Goal: Task Accomplishment & Management: Manage account settings

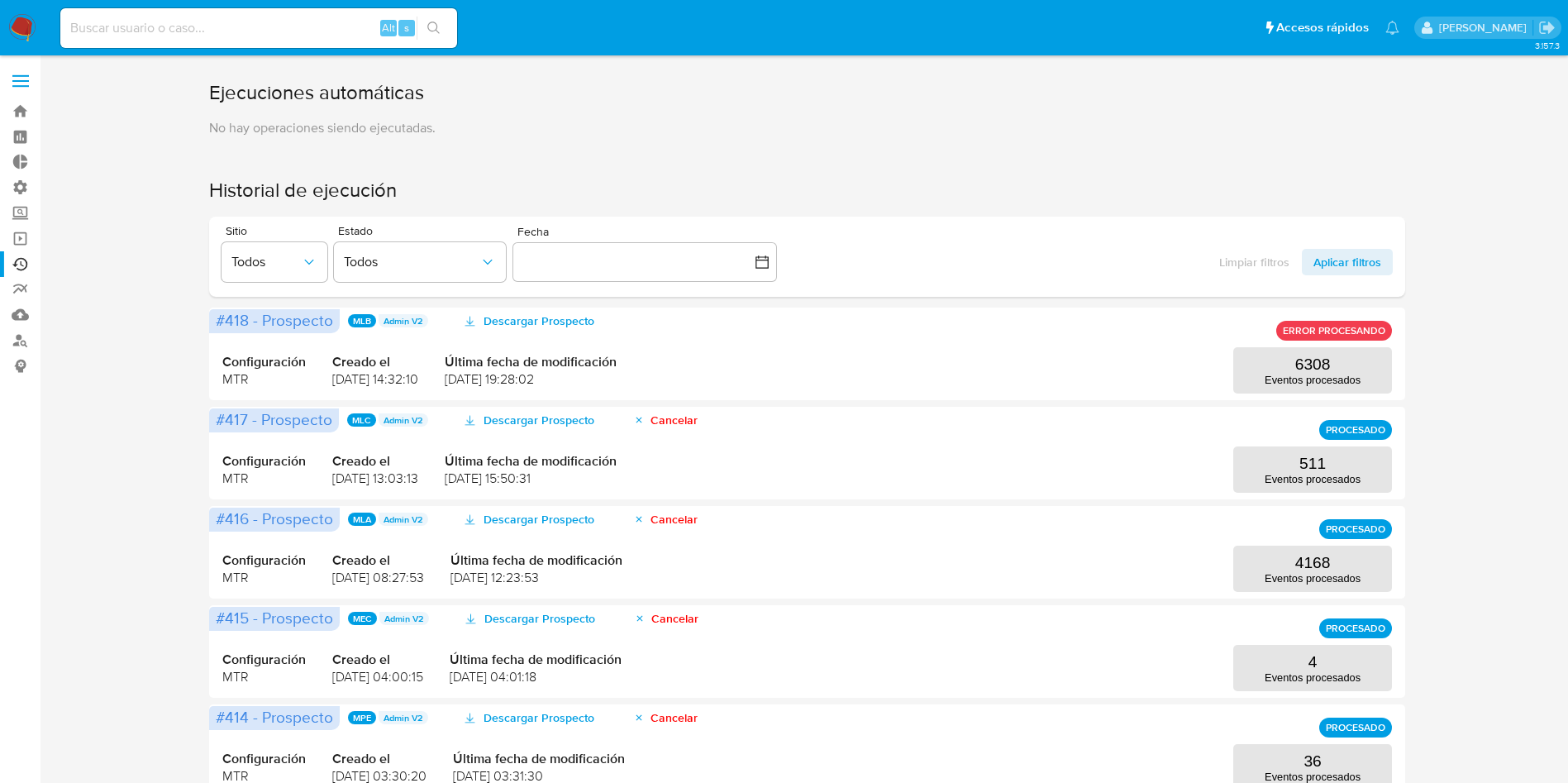
click at [28, 77] on label at bounding box center [21, 81] width 42 height 35
click at [0, 0] on input "checkbox" at bounding box center [0, 0] width 0 height 0
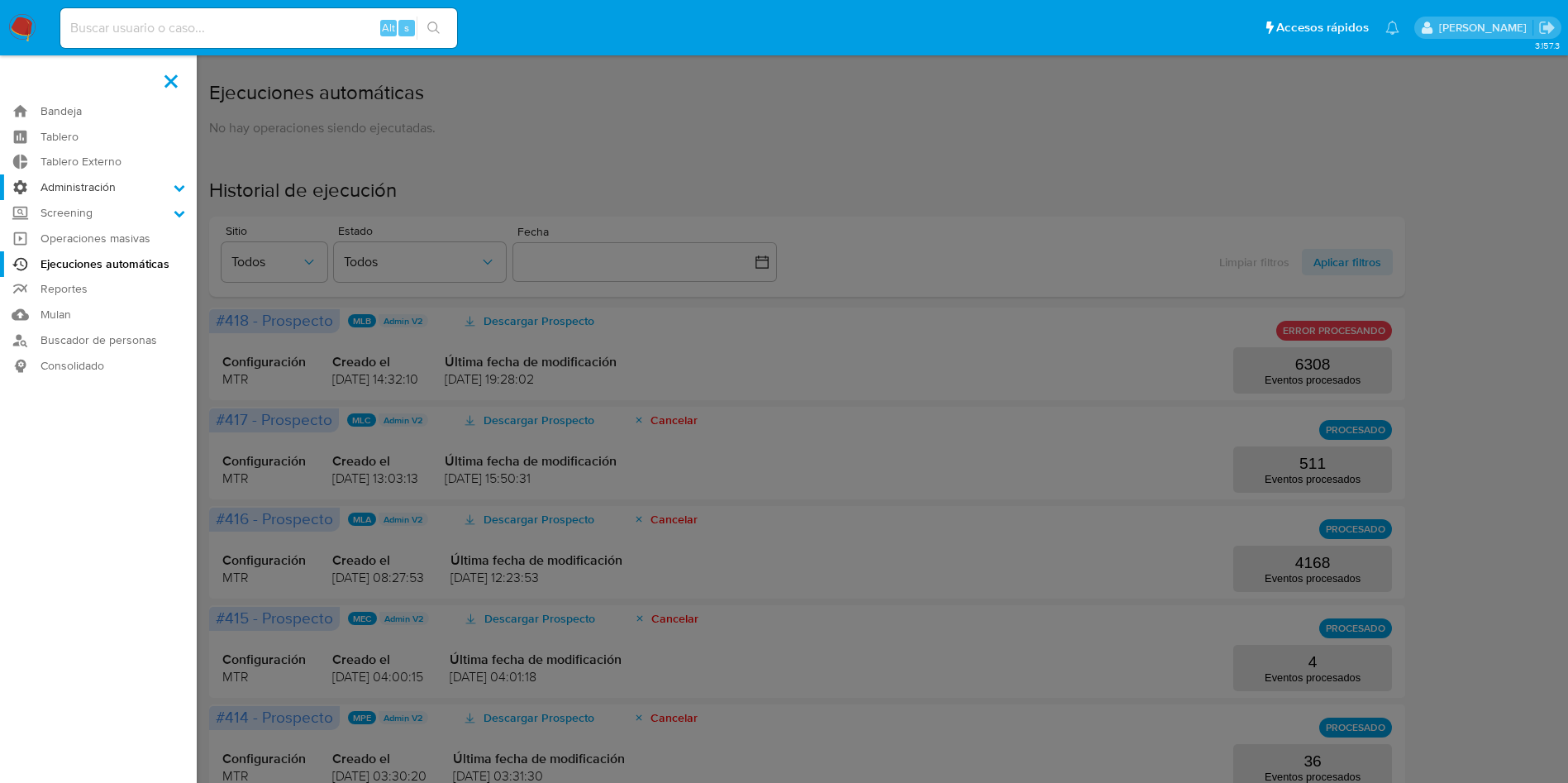
click at [84, 186] on label "Administración" at bounding box center [98, 187] width 197 height 25
click at [0, 0] on input "Administración" at bounding box center [0, 0] width 0 height 0
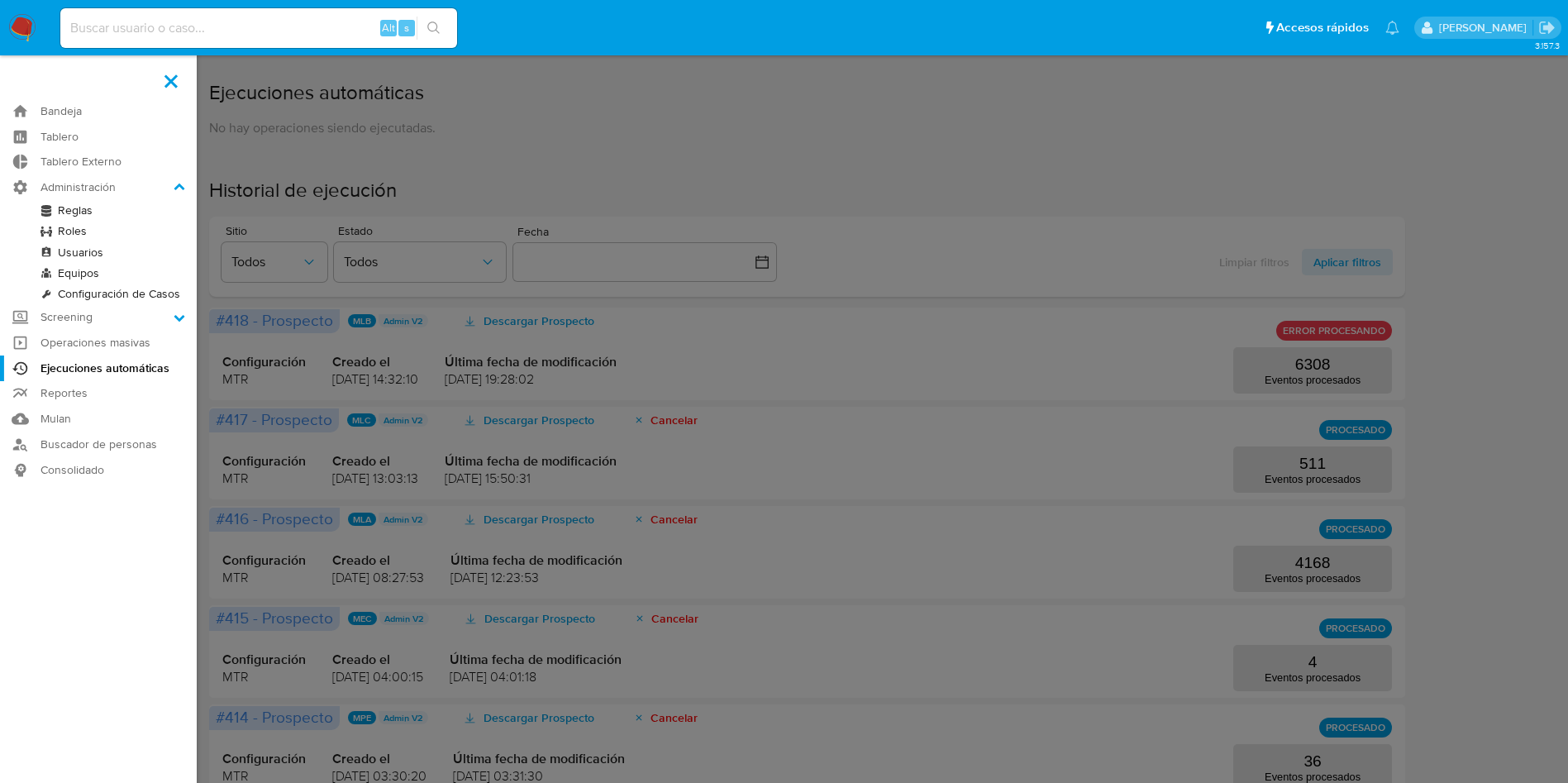
click at [74, 213] on link "Reglas" at bounding box center [98, 210] width 197 height 21
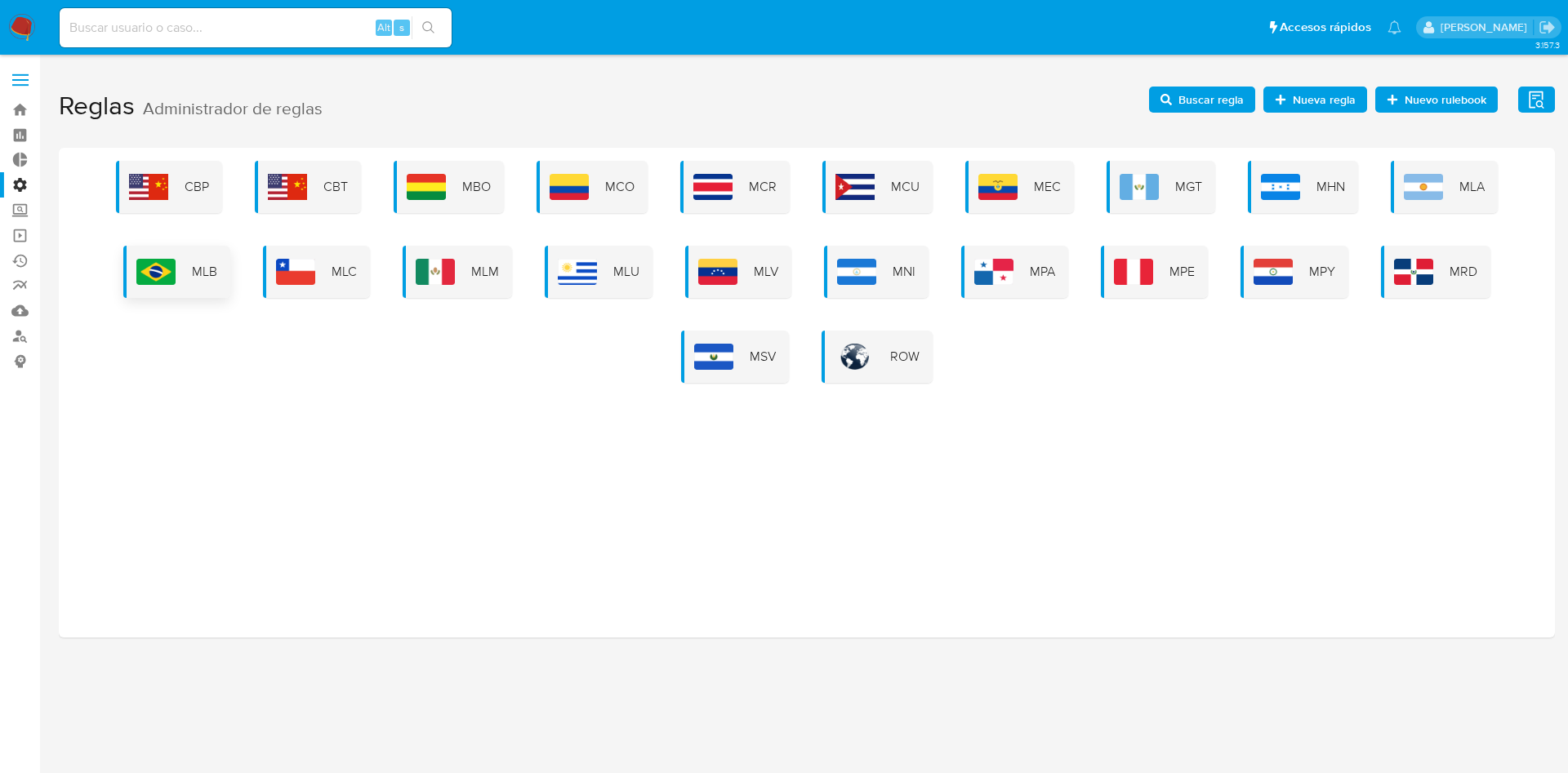
click at [204, 274] on span "MLB" at bounding box center [205, 272] width 25 height 18
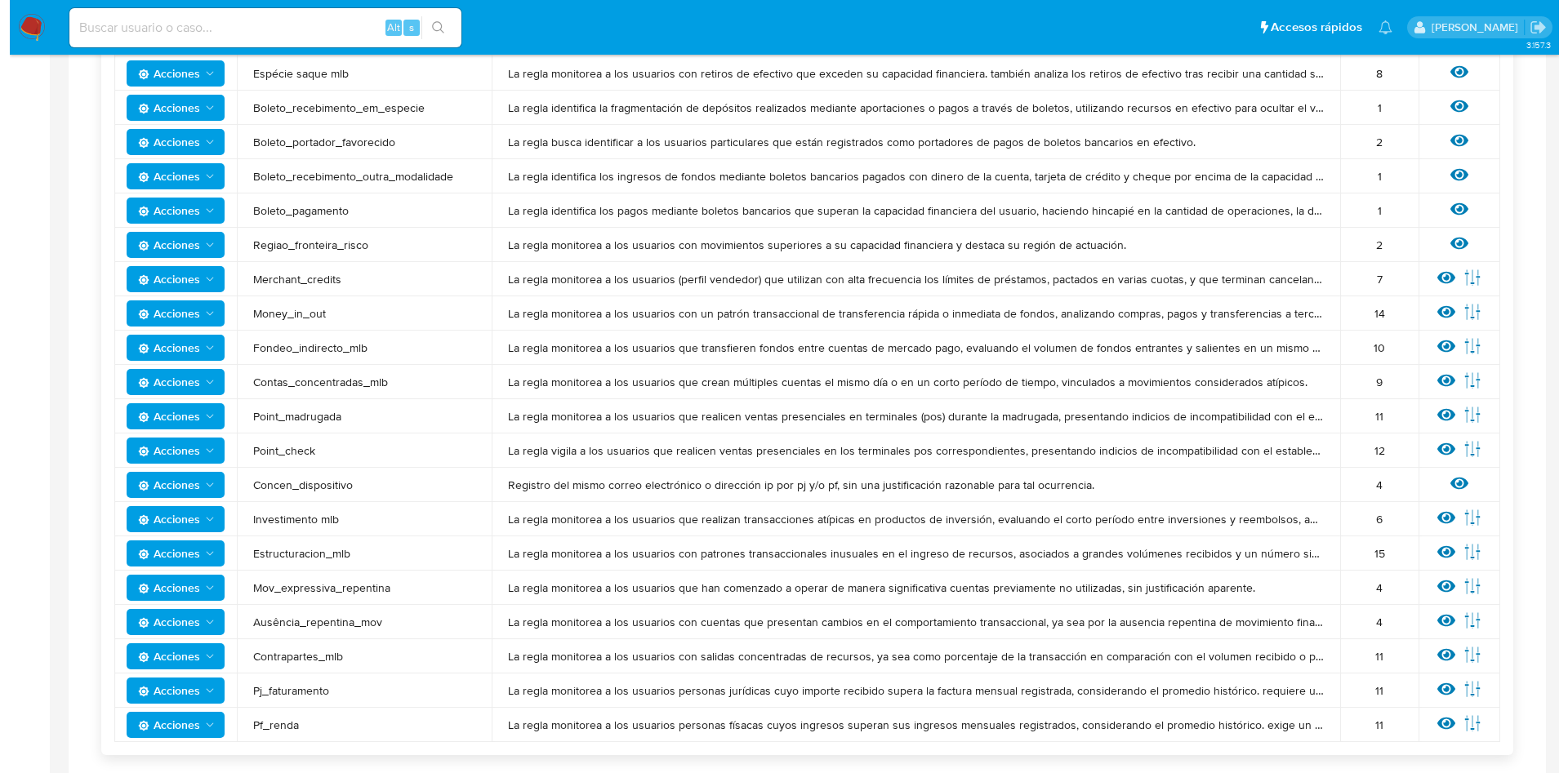
scroll to position [1102, 0]
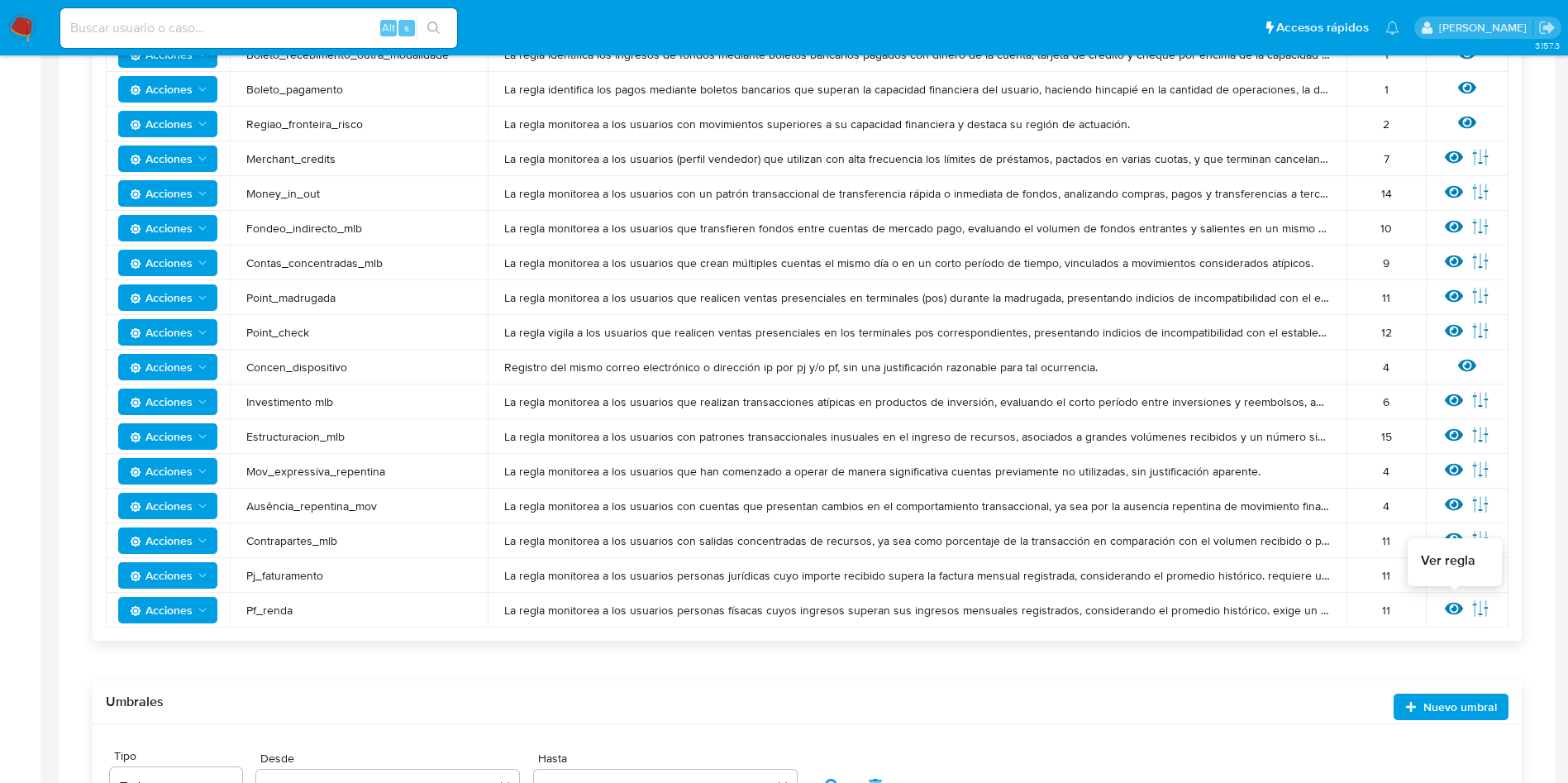
click at [1451, 609] on icon at bounding box center [1454, 610] width 18 height 13
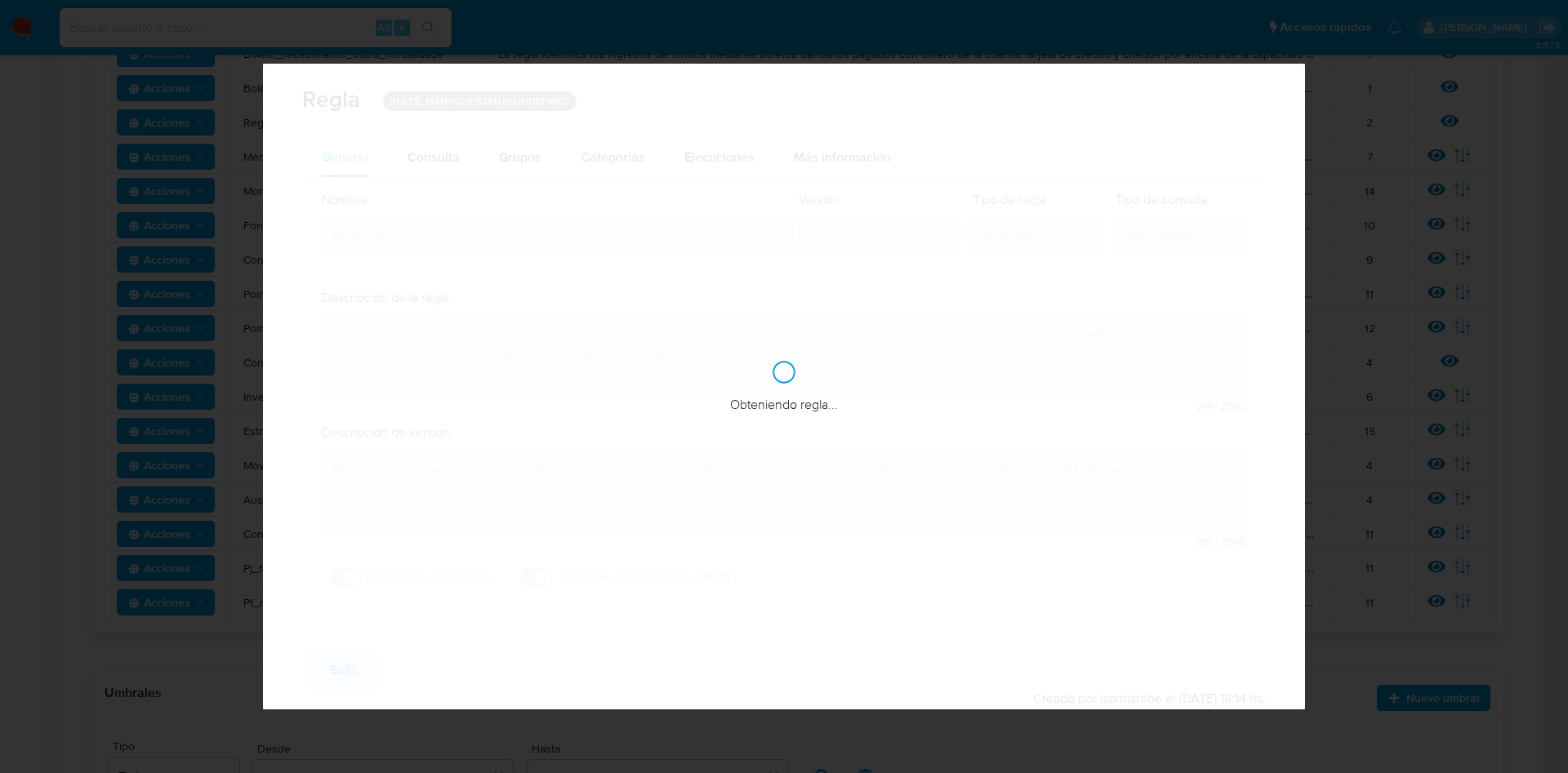
checkbox input "true"
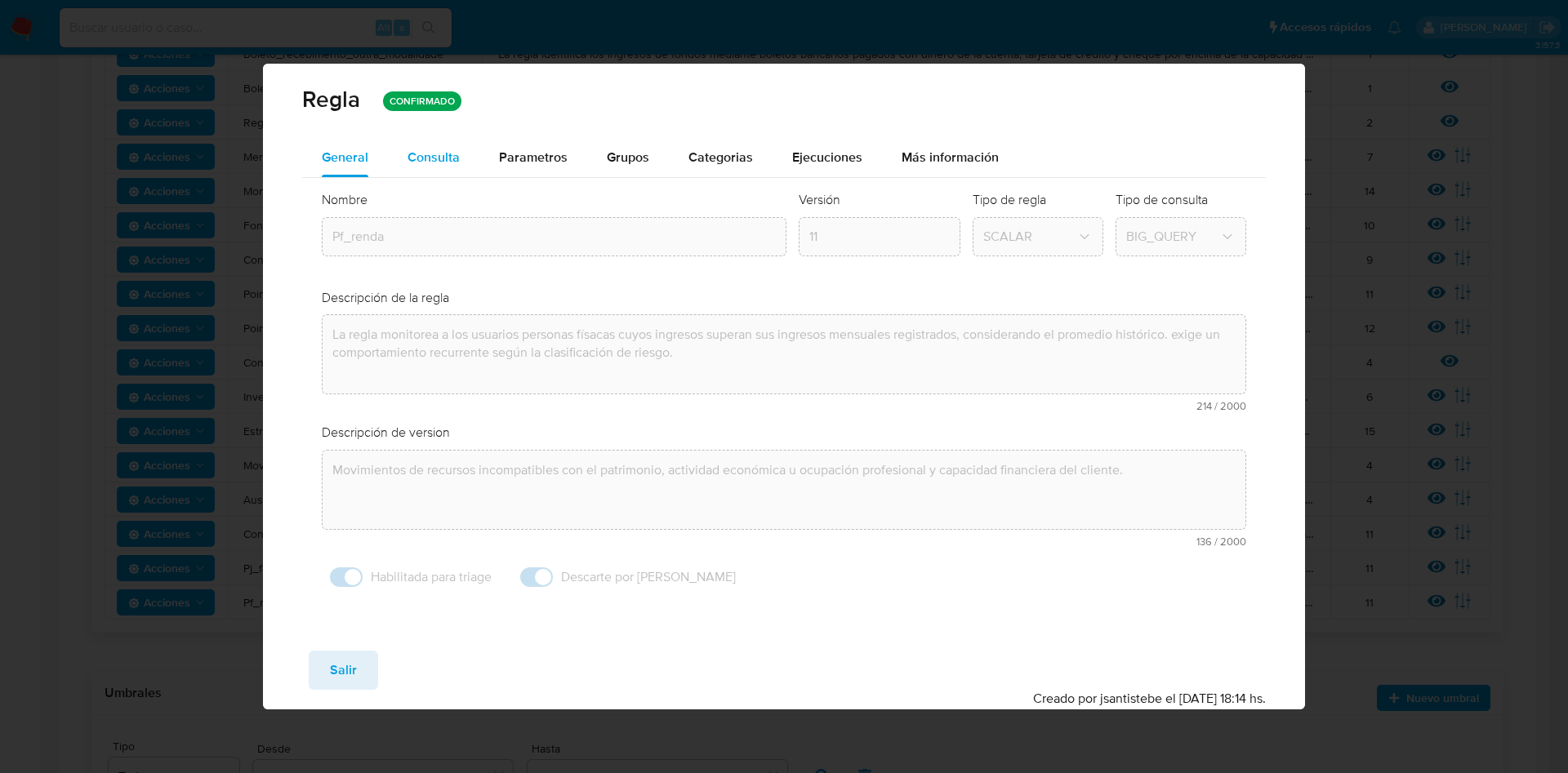
click at [431, 166] on span "Consulta" at bounding box center [433, 157] width 52 height 19
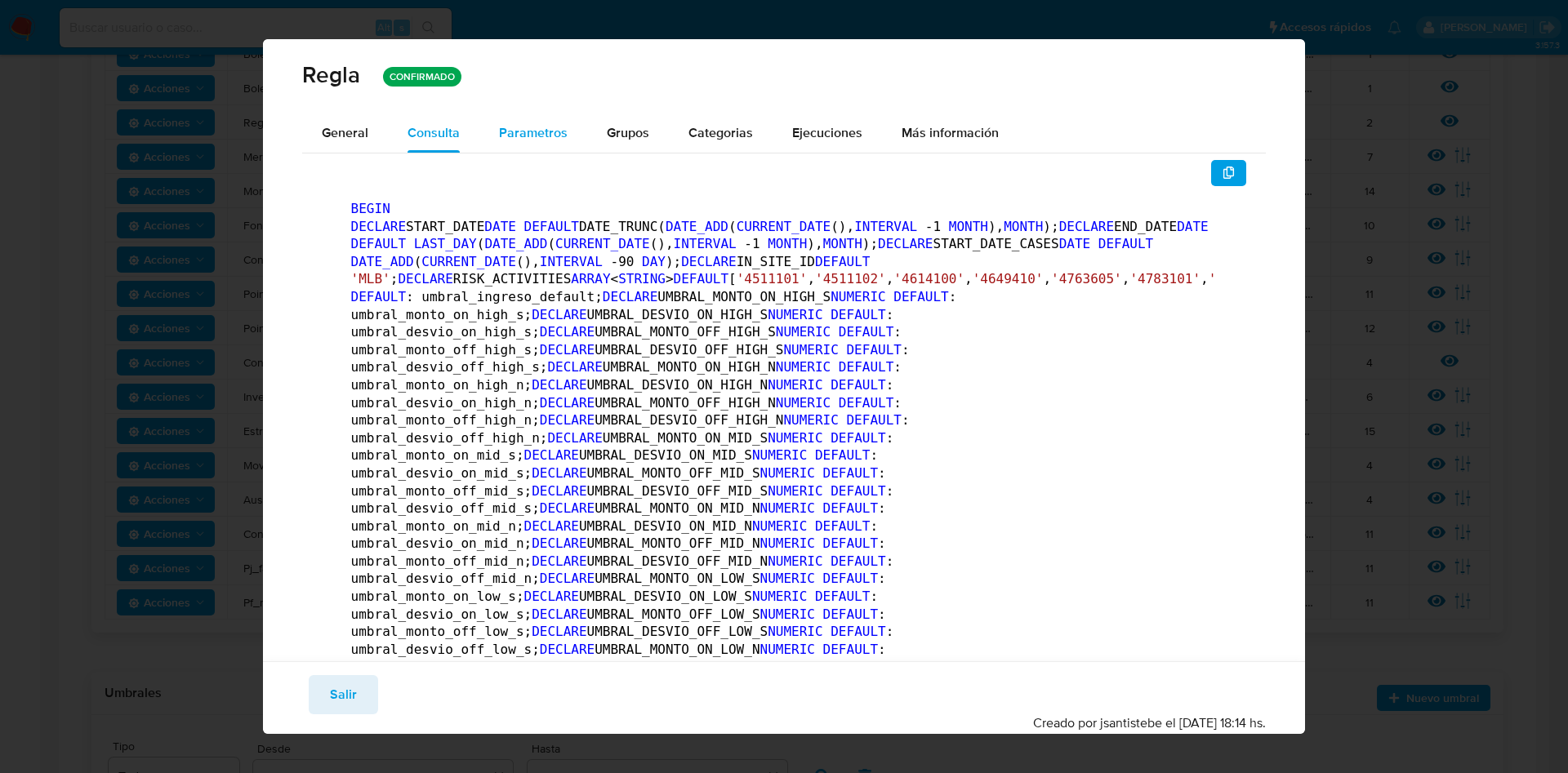
click at [535, 144] on div "Parametros" at bounding box center [533, 134] width 68 height 39
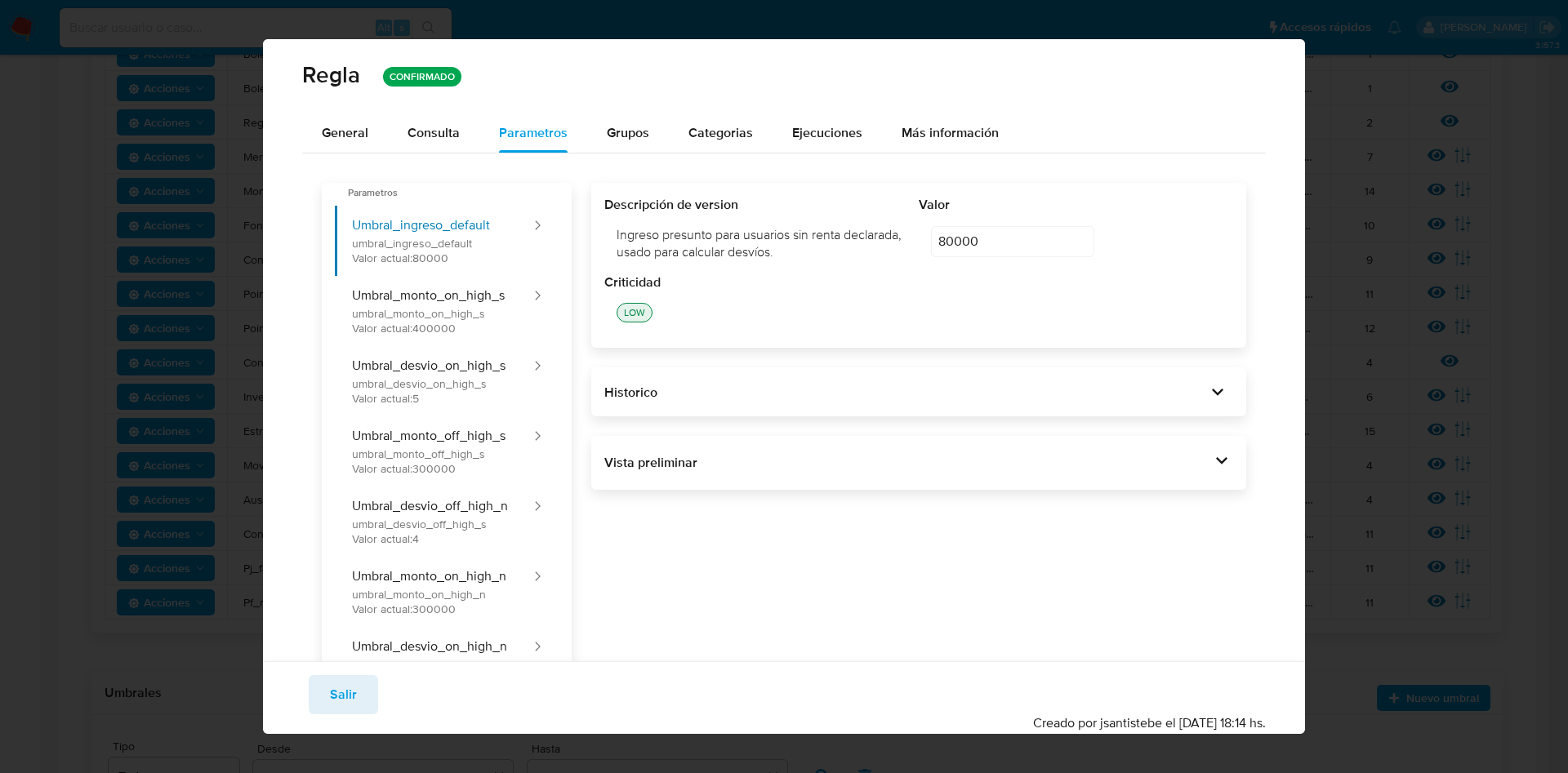
click at [1194, 482] on div "Vista preliminar BEGIN DECLARE START_DATE DATE DEFAULT DATE_TRUNC( DATE_ADD ( C…" at bounding box center [919, 463] width 656 height 54
click at [1210, 464] on icon at bounding box center [1221, 460] width 22 height 22
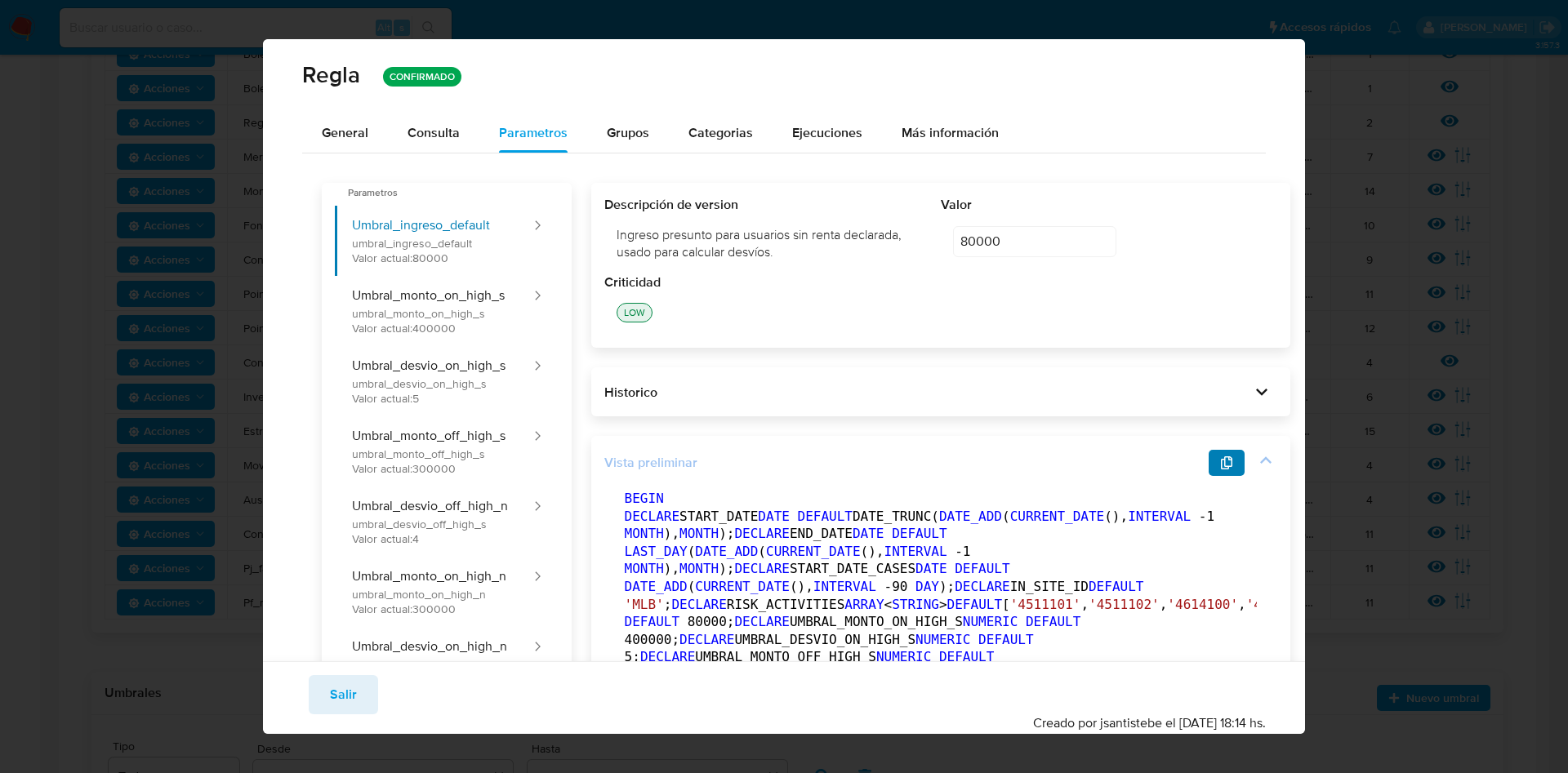
click at [1220, 468] on icon "button" at bounding box center [1226, 463] width 13 height 13
